Goal: Task Accomplishment & Management: Manage account settings

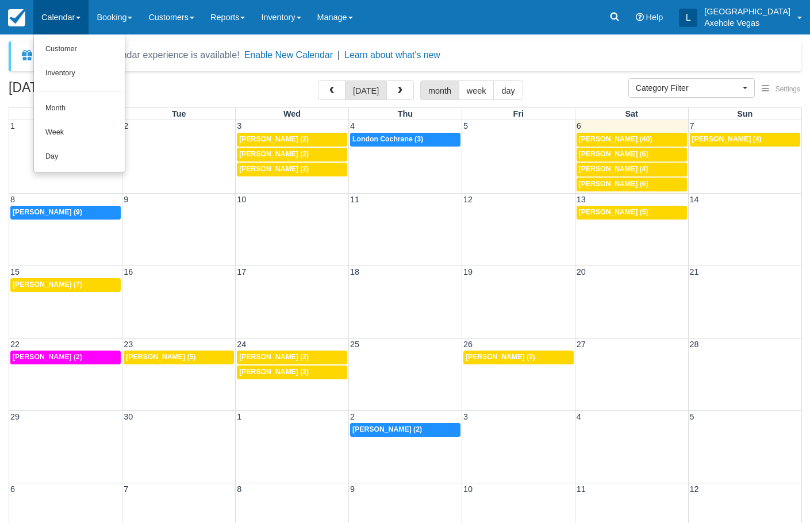
select select
click at [94, 101] on link "Month" at bounding box center [79, 109] width 91 height 24
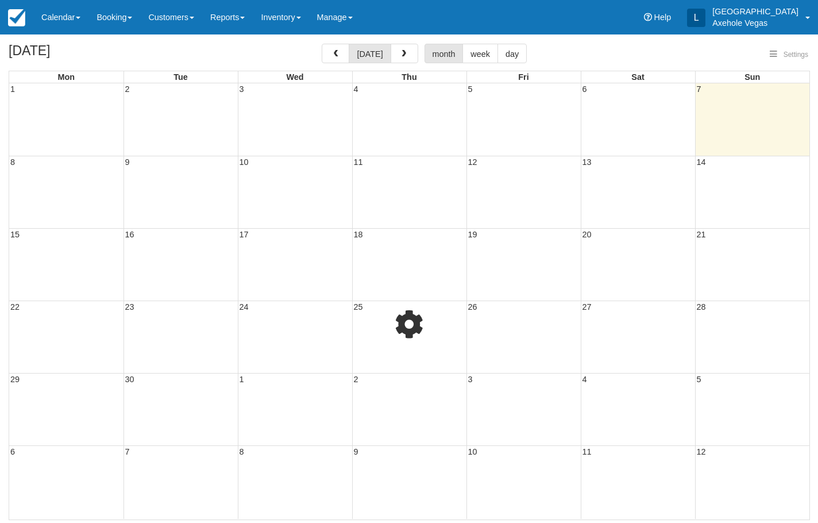
select select
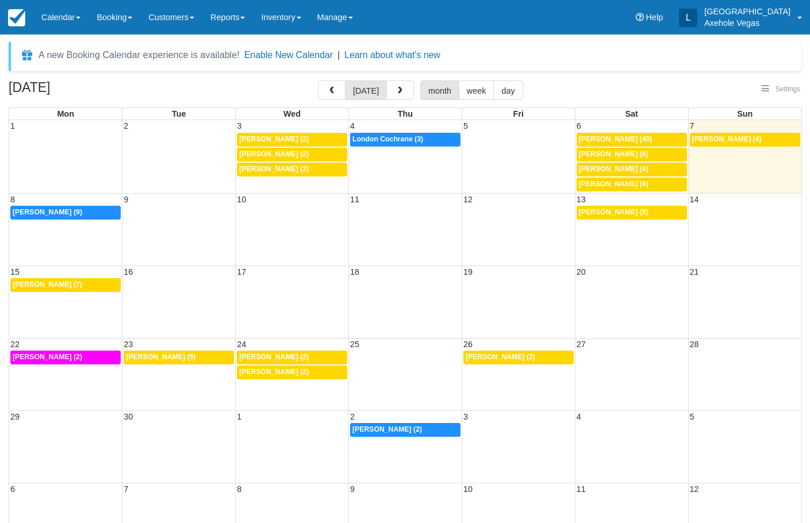
select select
click at [97, 216] on div "10a Marsha Grigsby (9)" at bounding box center [66, 212] width 106 height 9
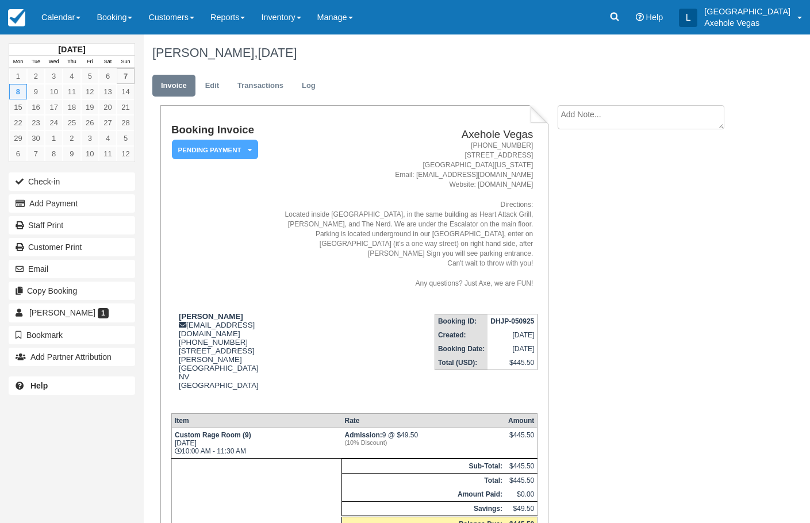
click at [101, 209] on button "Add Payment" at bounding box center [72, 203] width 126 height 18
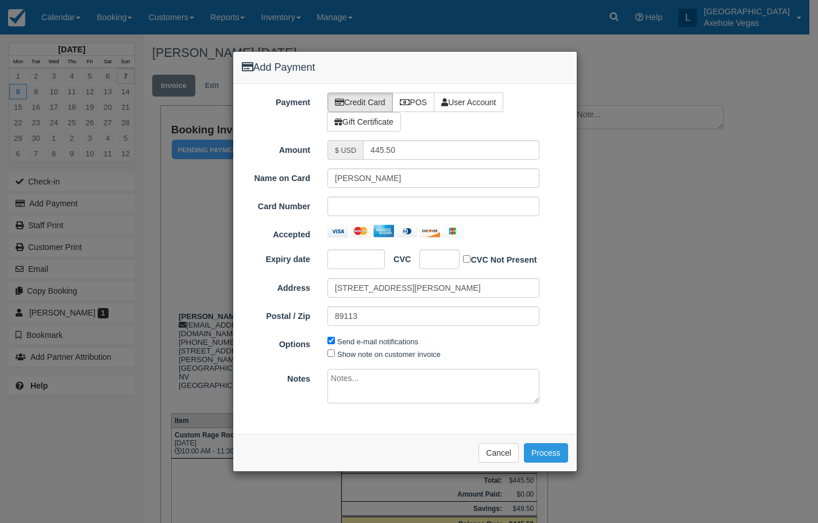
click at [637, 218] on div "Add Payment Payment Credit Card POS User Account Gift Certificate Amount $ USD …" at bounding box center [409, 261] width 818 height 523
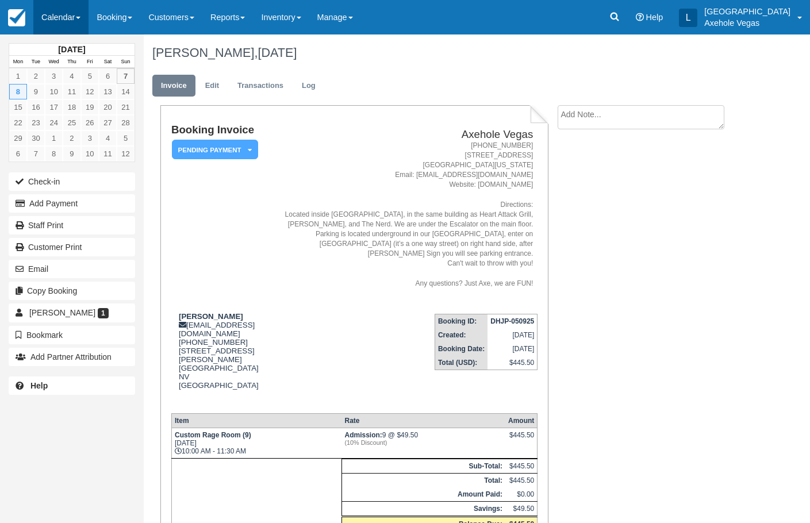
click at [39, 14] on link "Calendar" at bounding box center [60, 17] width 55 height 34
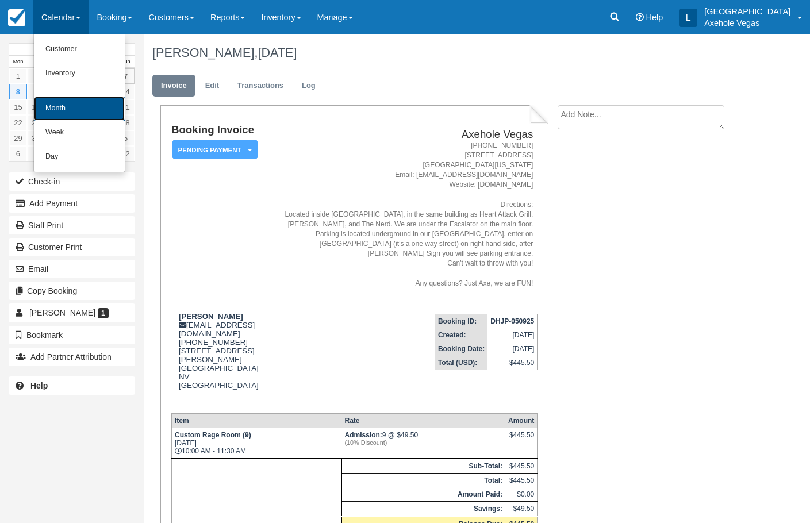
click at [64, 103] on link "Month" at bounding box center [79, 109] width 91 height 24
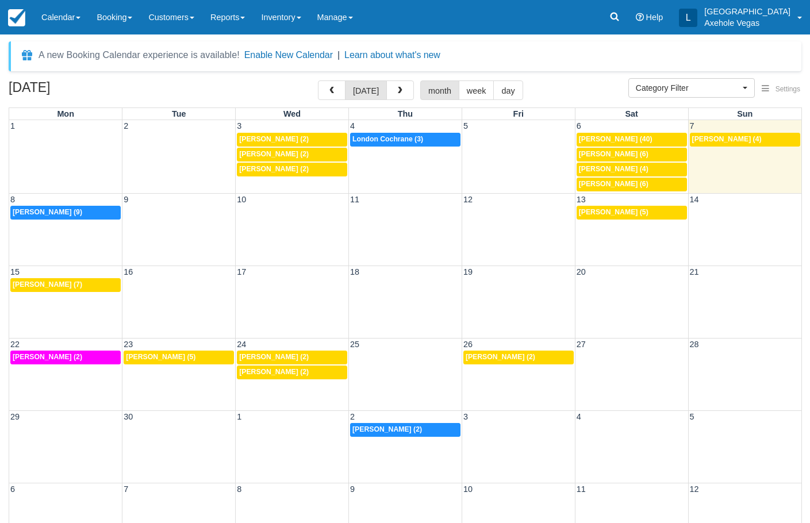
select select
click at [606, 210] on span "[PERSON_NAME] (5)" at bounding box center [614, 212] width 70 height 8
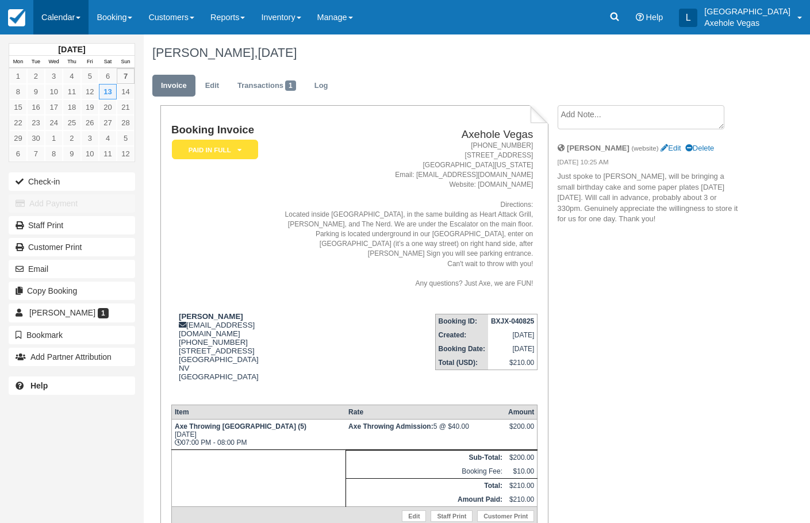
click at [68, 24] on link "Calendar" at bounding box center [60, 17] width 55 height 34
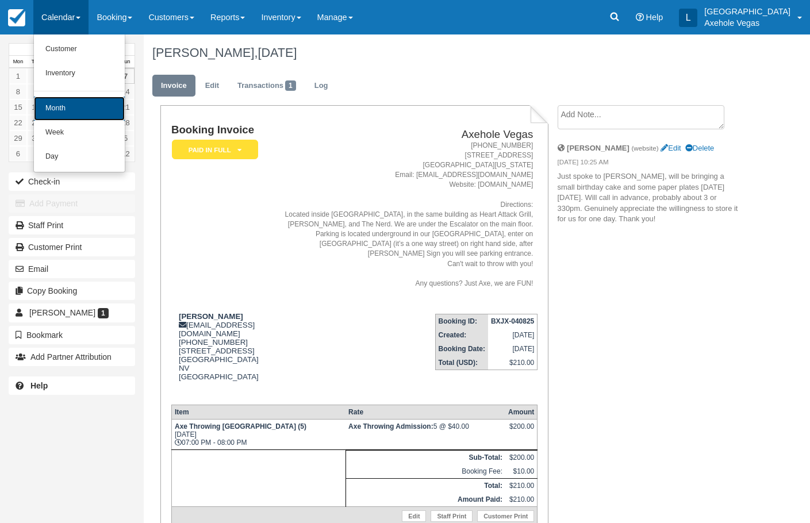
click at [73, 110] on link "Month" at bounding box center [79, 109] width 91 height 24
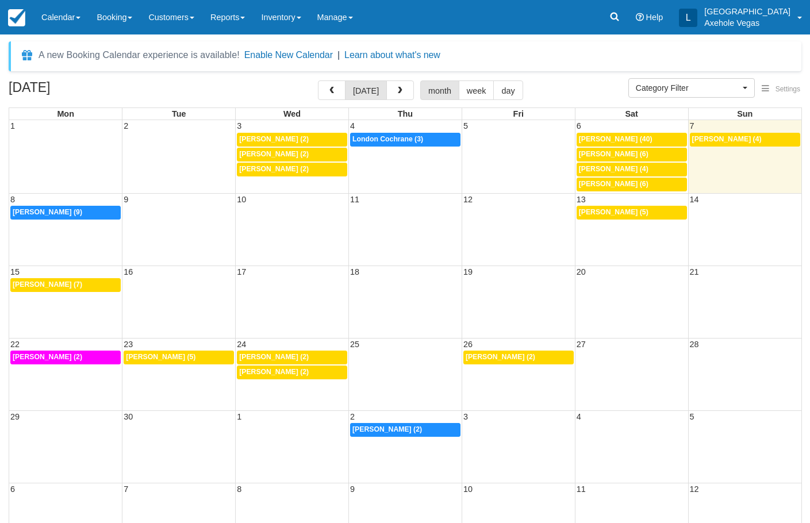
select select
click at [105, 286] on div "12p Alexandra Swenson (7)" at bounding box center [66, 284] width 106 height 9
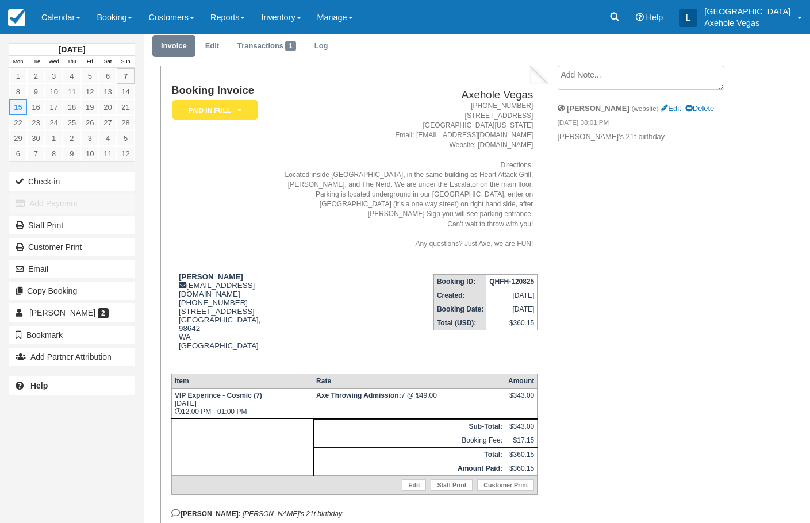
scroll to position [57, 0]
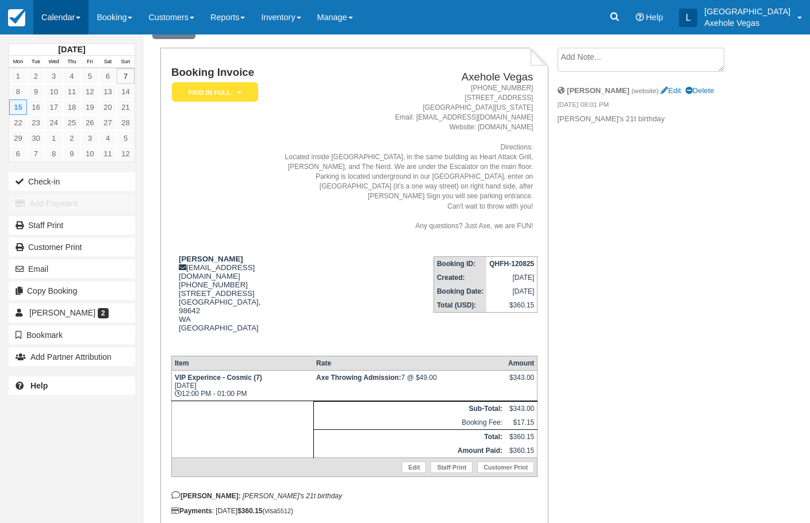
click at [60, 25] on link "Calendar" at bounding box center [60, 17] width 55 height 34
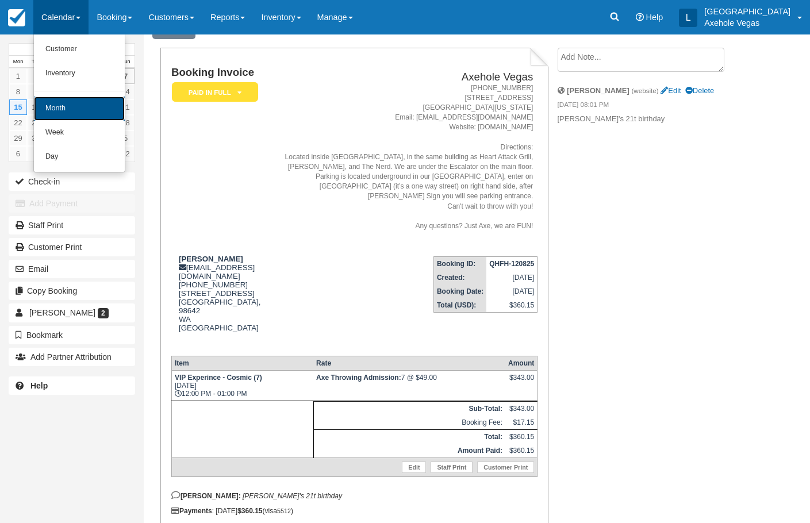
click at [83, 106] on link "Month" at bounding box center [79, 109] width 91 height 24
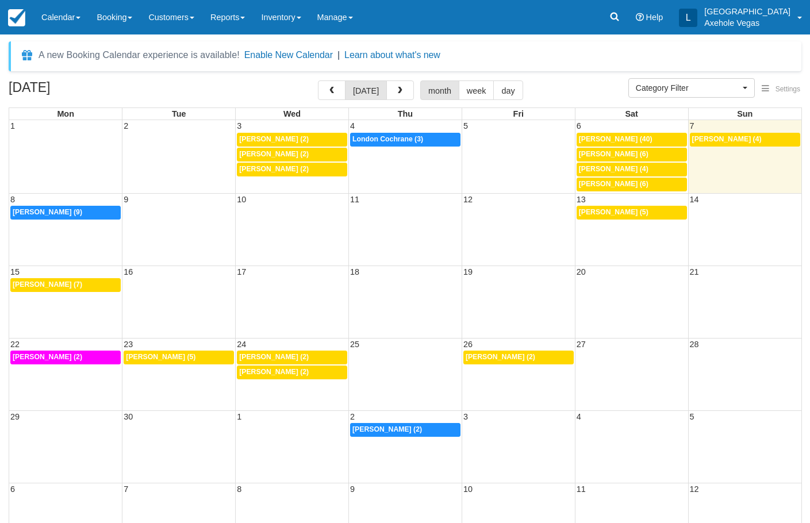
select select
click at [83, 357] on div "12:30p Marc Jean (2)" at bounding box center [66, 357] width 106 height 9
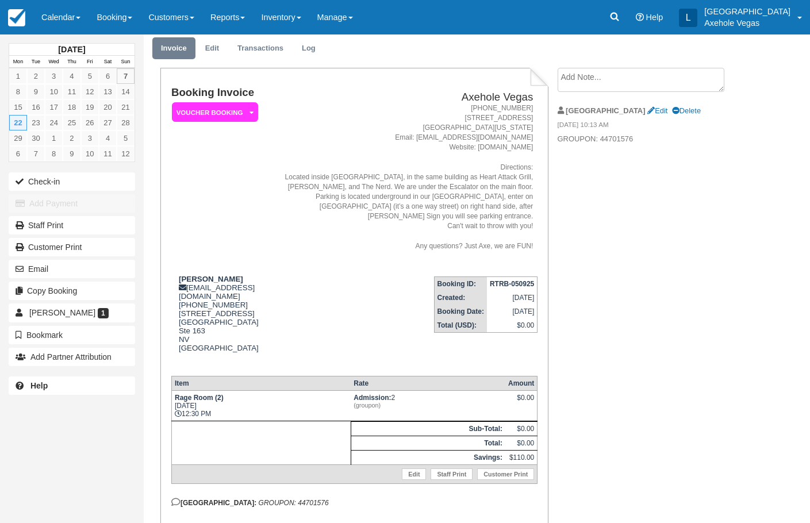
scroll to position [57, 0]
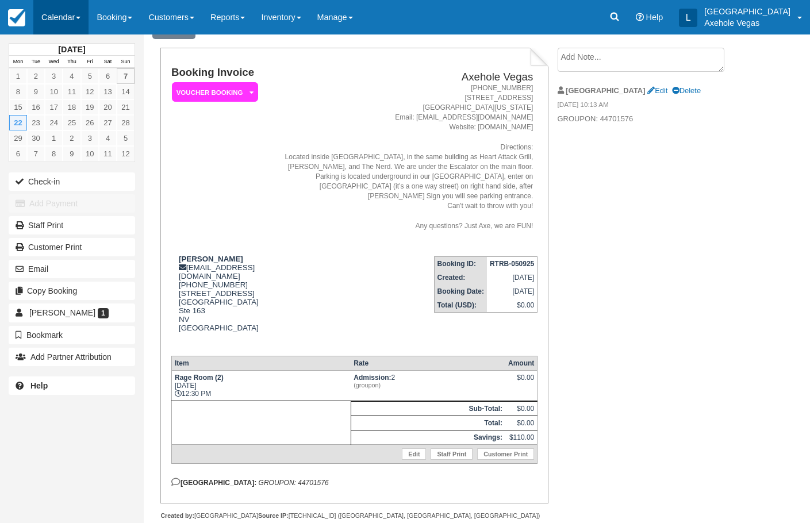
click at [53, 18] on link "Calendar" at bounding box center [60, 17] width 55 height 34
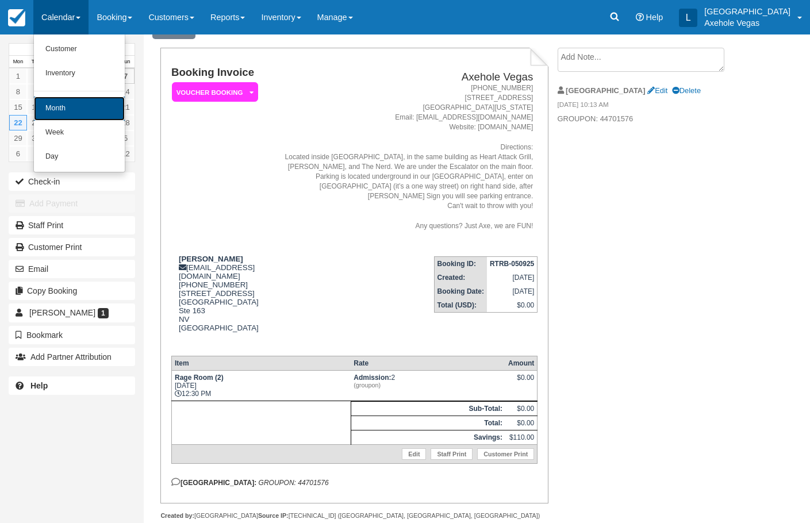
click at [92, 105] on link "Month" at bounding box center [79, 109] width 91 height 24
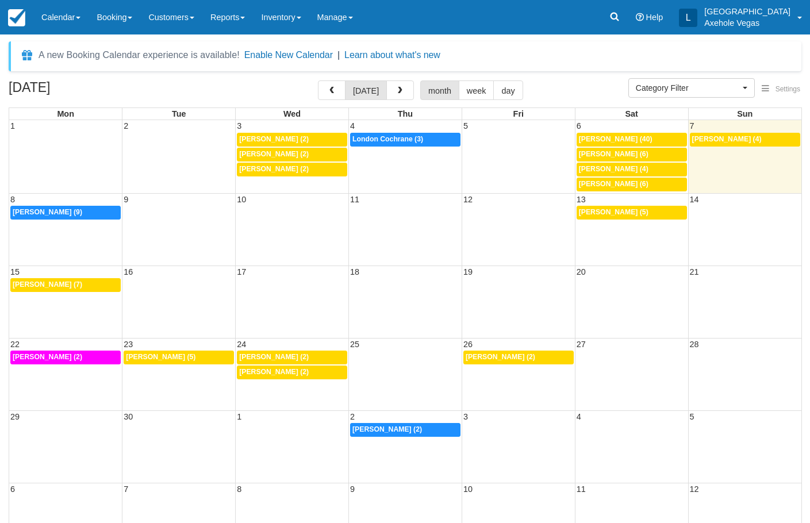
select select
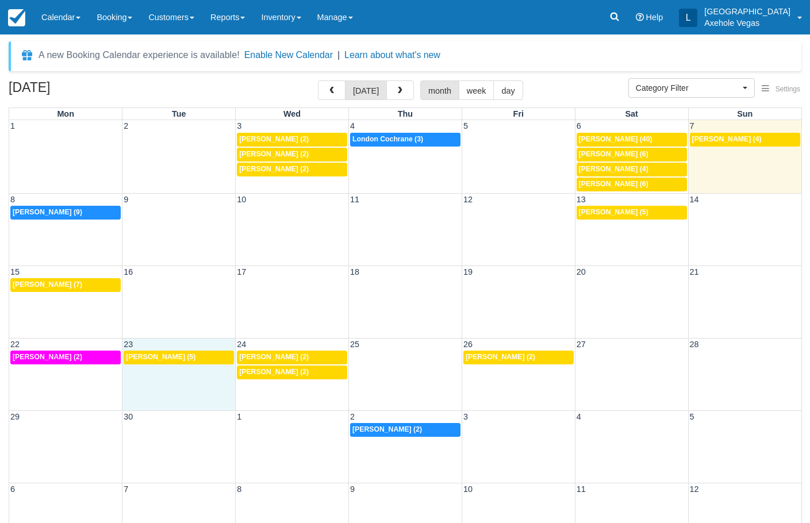
click at [183, 349] on td "23" at bounding box center [178, 344] width 113 height 12
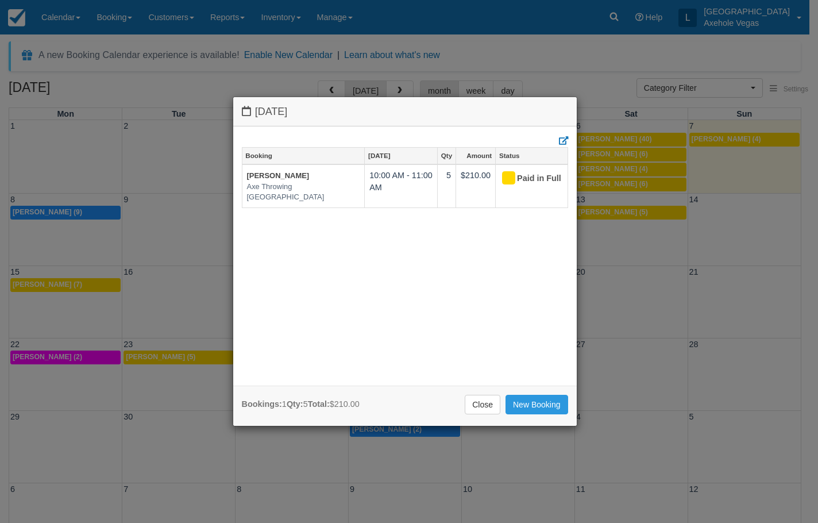
click at [658, 193] on div "[DATE] Booking [DATE] Qty Amount Status [PERSON_NAME] Axe Throwing [GEOGRAPHIC_…" at bounding box center [409, 261] width 818 height 523
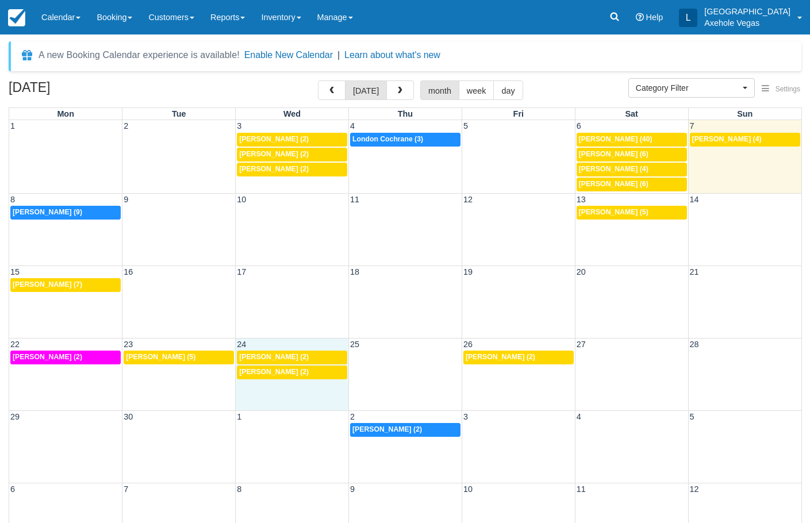
click at [314, 383] on div "22 23 24 25 26 27 28 12:30p [PERSON_NAME] (2) 10a [PERSON_NAME] (5) 8p [PERSON_…" at bounding box center [405, 374] width 792 height 72
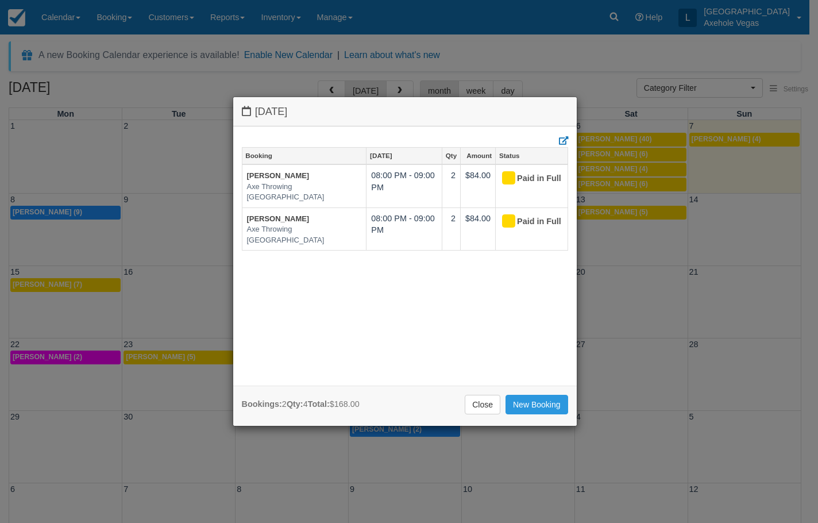
click at [610, 362] on div "[DATE] Booking [DATE] Qty Amount Status [PERSON_NAME] Axe Throwing [GEOGRAPHIC_…" at bounding box center [409, 261] width 818 height 523
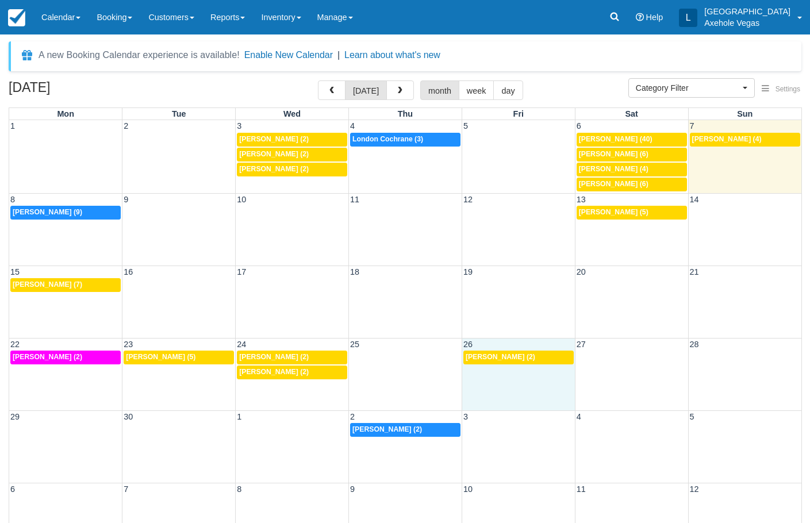
click at [530, 387] on div "22 23 24 25 26 27 28 12:30p [PERSON_NAME] (2) 10a [PERSON_NAME] (5) 8p [PERSON_…" at bounding box center [405, 374] width 792 height 72
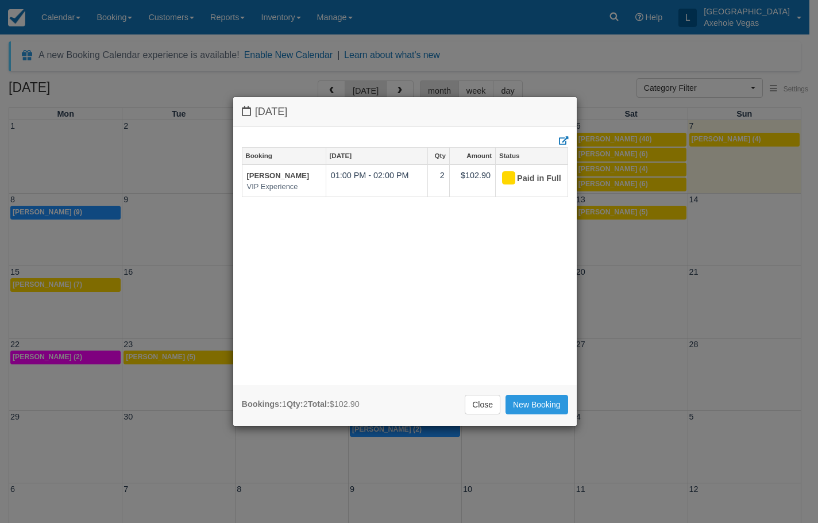
click at [622, 258] on div "[DATE] Booking [DATE] Qty Amount Status [PERSON_NAME] VIP Experience 01:00 PM -…" at bounding box center [409, 261] width 818 height 523
